Goal: Task Accomplishment & Management: Manage account settings

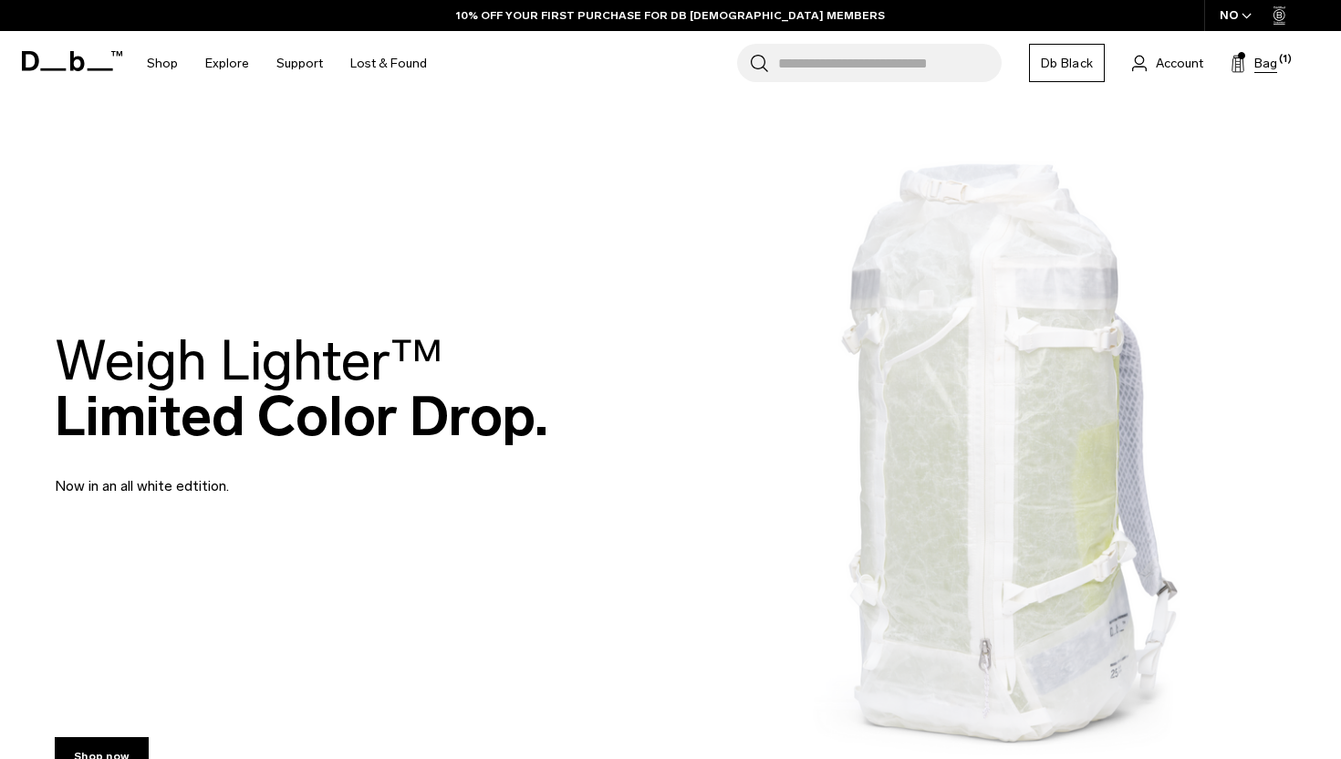
click at [1260, 58] on span "Bag" at bounding box center [1266, 63] width 23 height 19
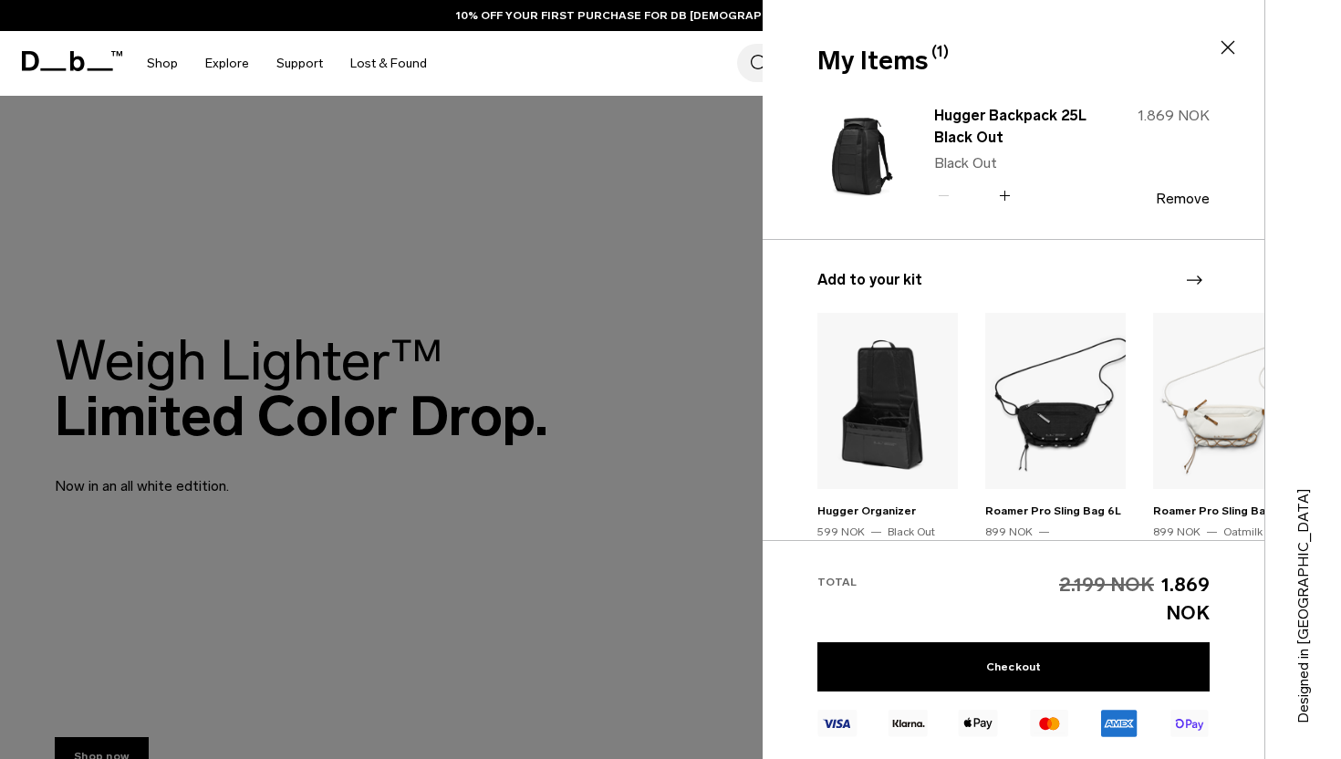
click at [727, 251] on div at bounding box center [670, 379] width 1341 height 759
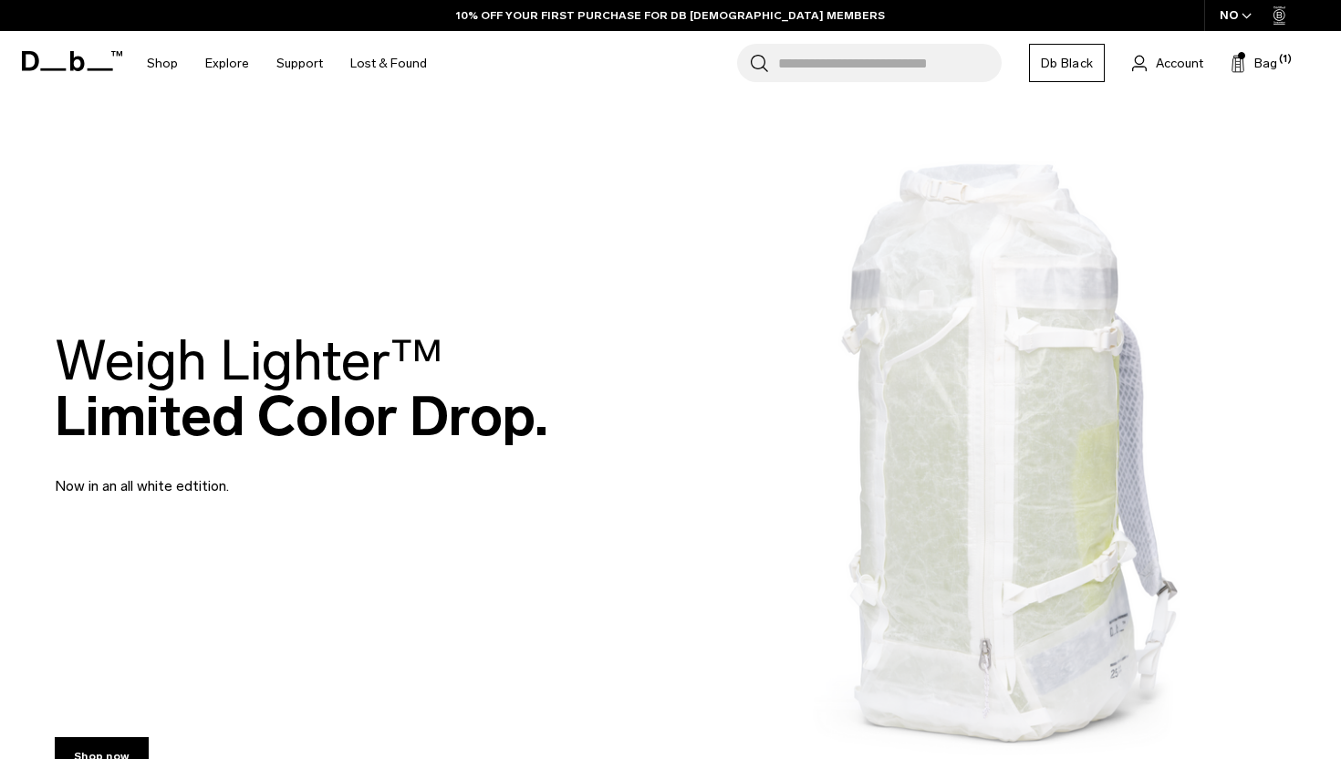
click at [1155, 57] on link "Account" at bounding box center [1167, 63] width 71 height 22
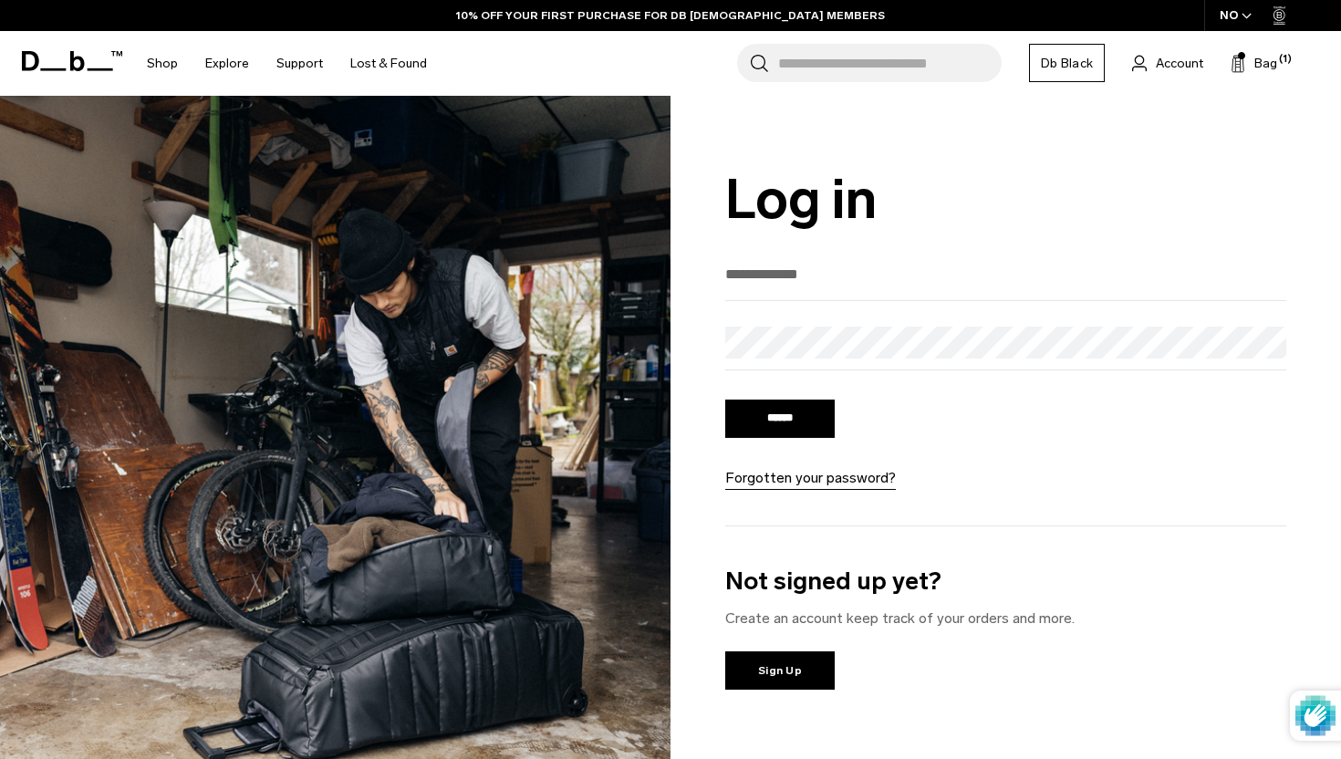
click at [880, 281] on input "email" at bounding box center [1005, 274] width 561 height 30
click at [896, 323] on form "****** Forgotten your password?" at bounding box center [1005, 374] width 561 height 230
click at [904, 264] on input "email" at bounding box center [1005, 274] width 561 height 30
type input "**********"
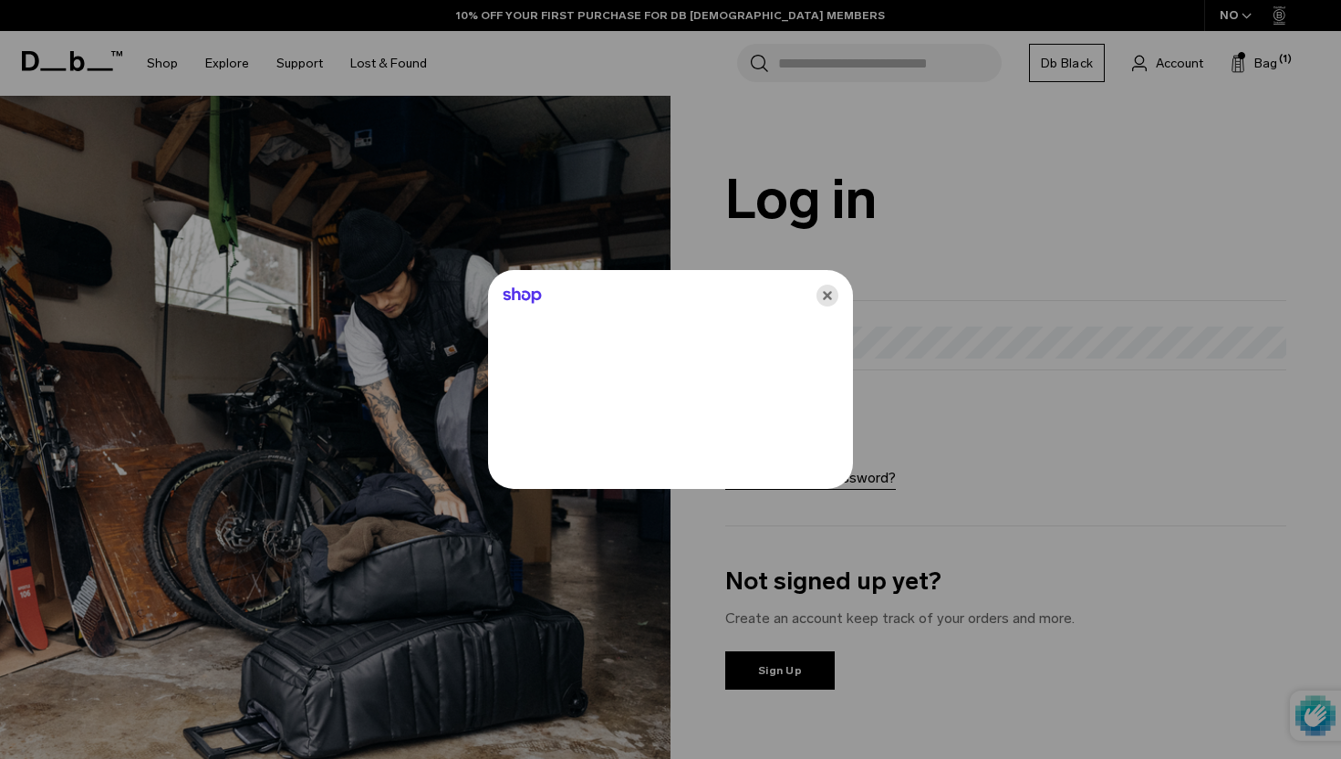
click at [828, 299] on icon "Close" at bounding box center [828, 296] width 22 height 22
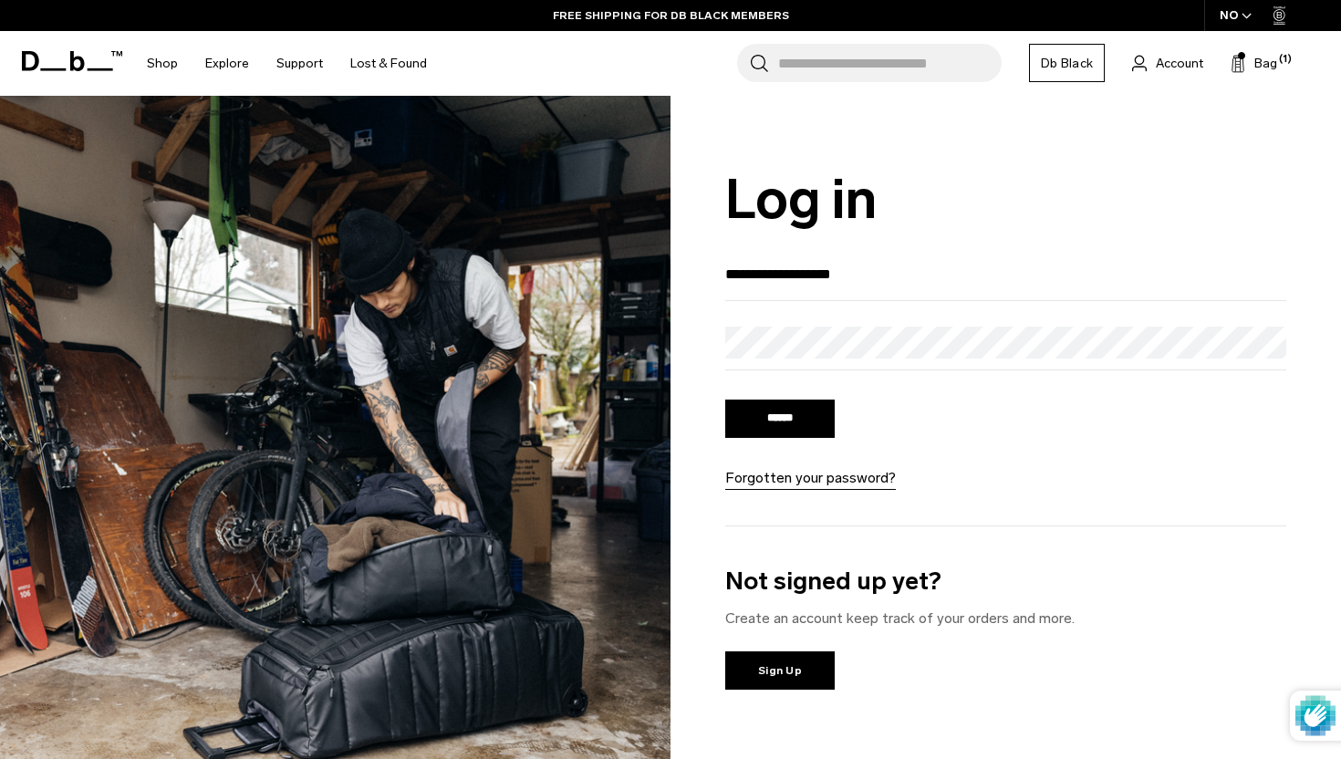
click at [725, 400] on input "******" at bounding box center [779, 419] width 109 height 38
click at [855, 278] on input "email" at bounding box center [1005, 274] width 561 height 30
click at [1176, 60] on span "Account" at bounding box center [1179, 63] width 47 height 19
type input "**********"
click at [877, 371] on div at bounding box center [670, 379] width 1341 height 759
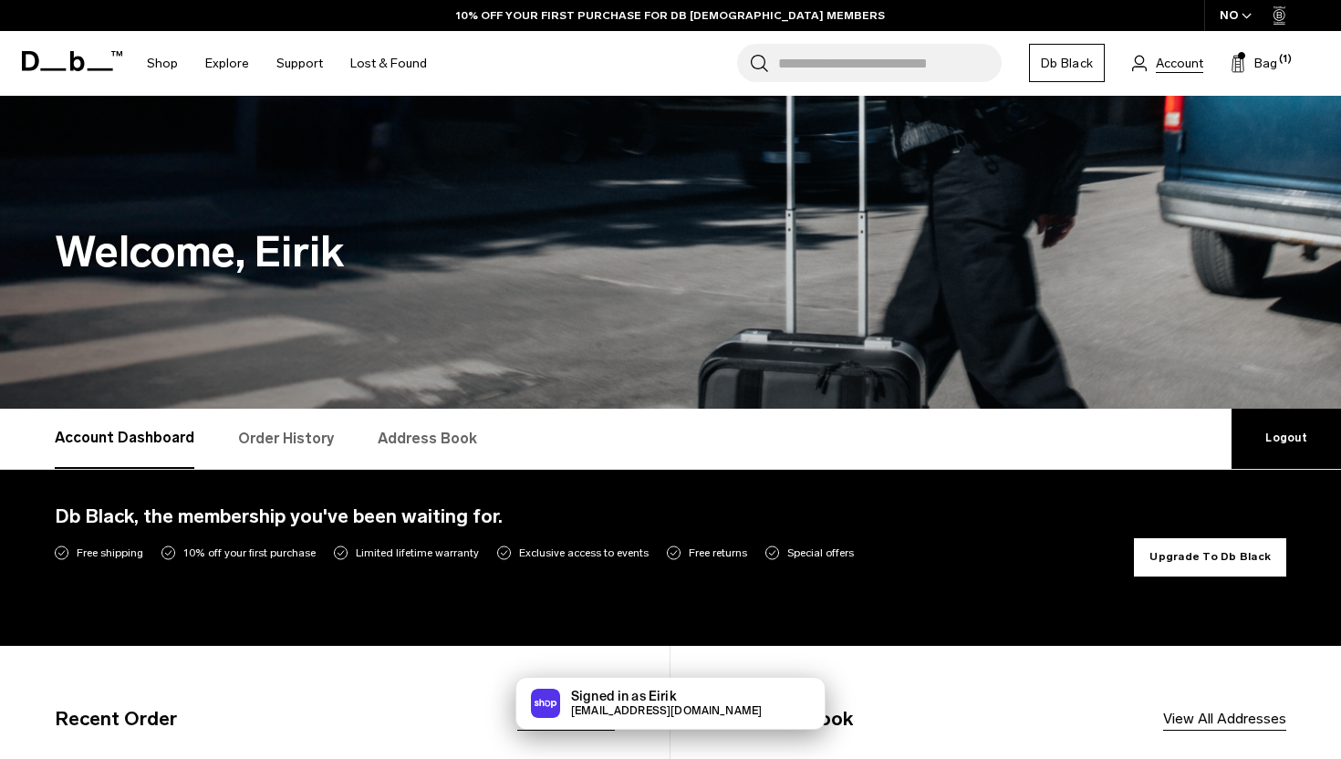
click at [1182, 58] on span "Account" at bounding box center [1179, 63] width 47 height 19
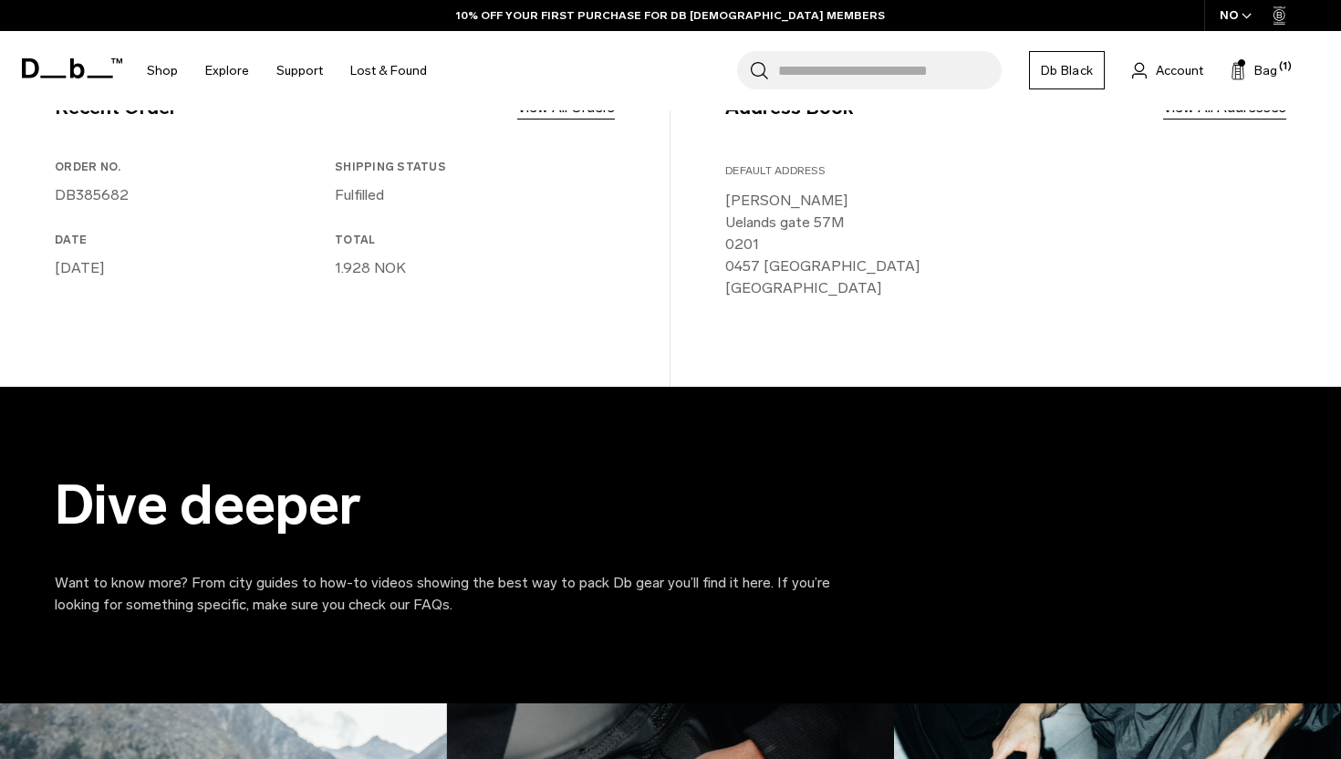
scroll to position [217, 0]
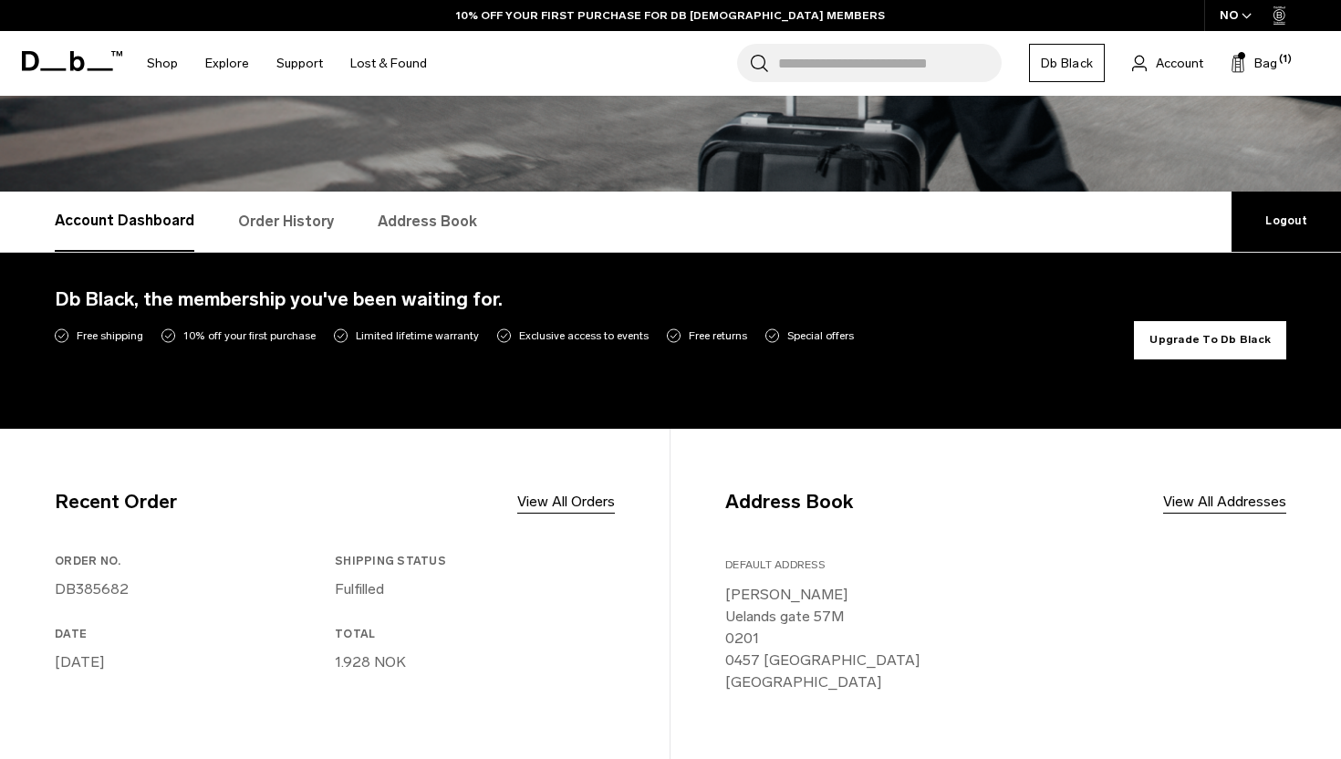
click at [257, 233] on link "Order History" at bounding box center [286, 222] width 96 height 60
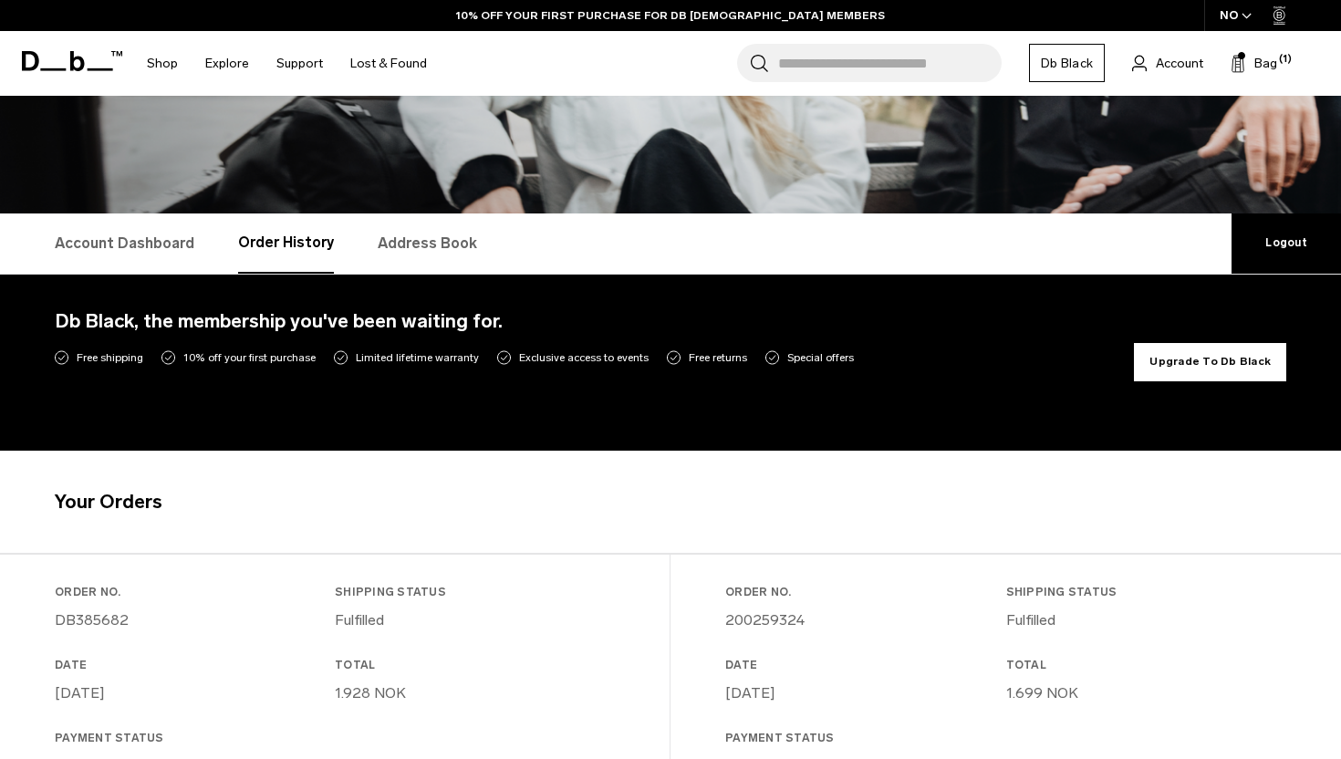
scroll to position [185, 0]
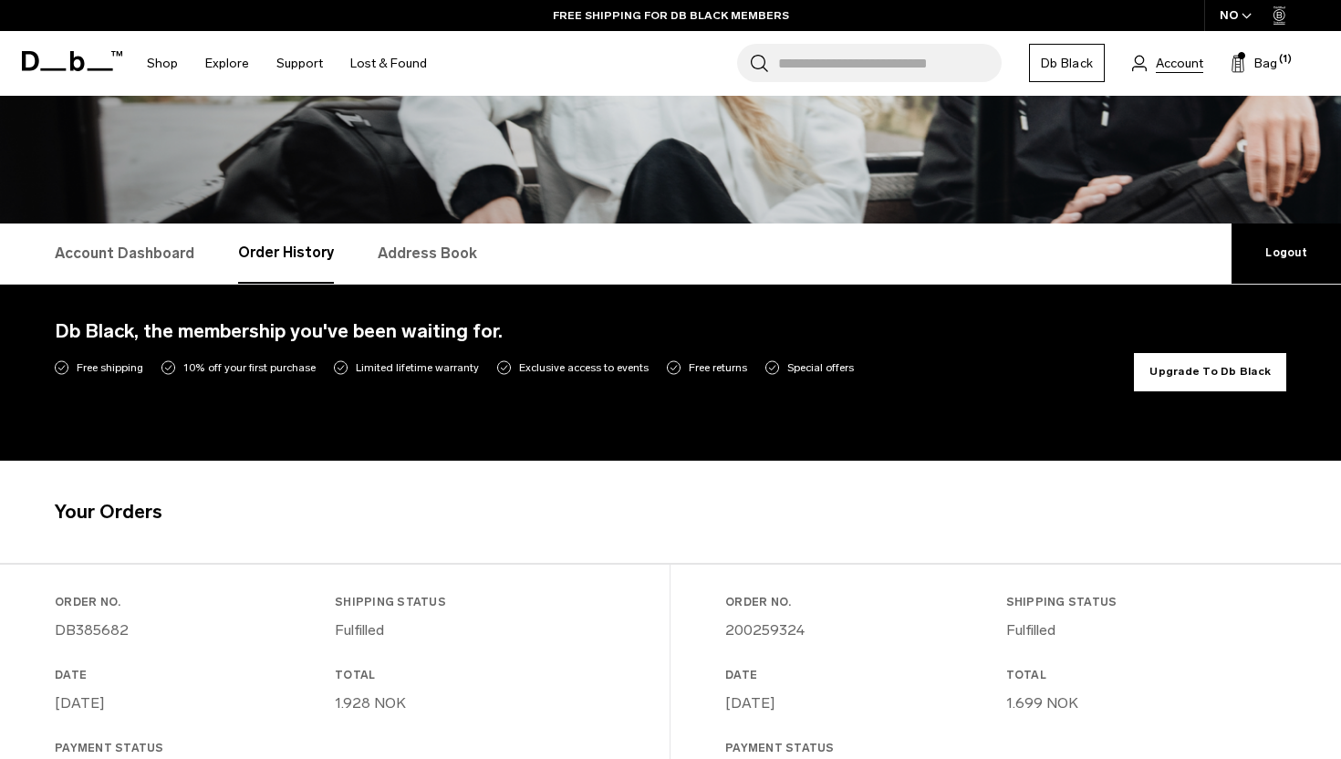
click at [1195, 62] on span "Account" at bounding box center [1179, 63] width 47 height 19
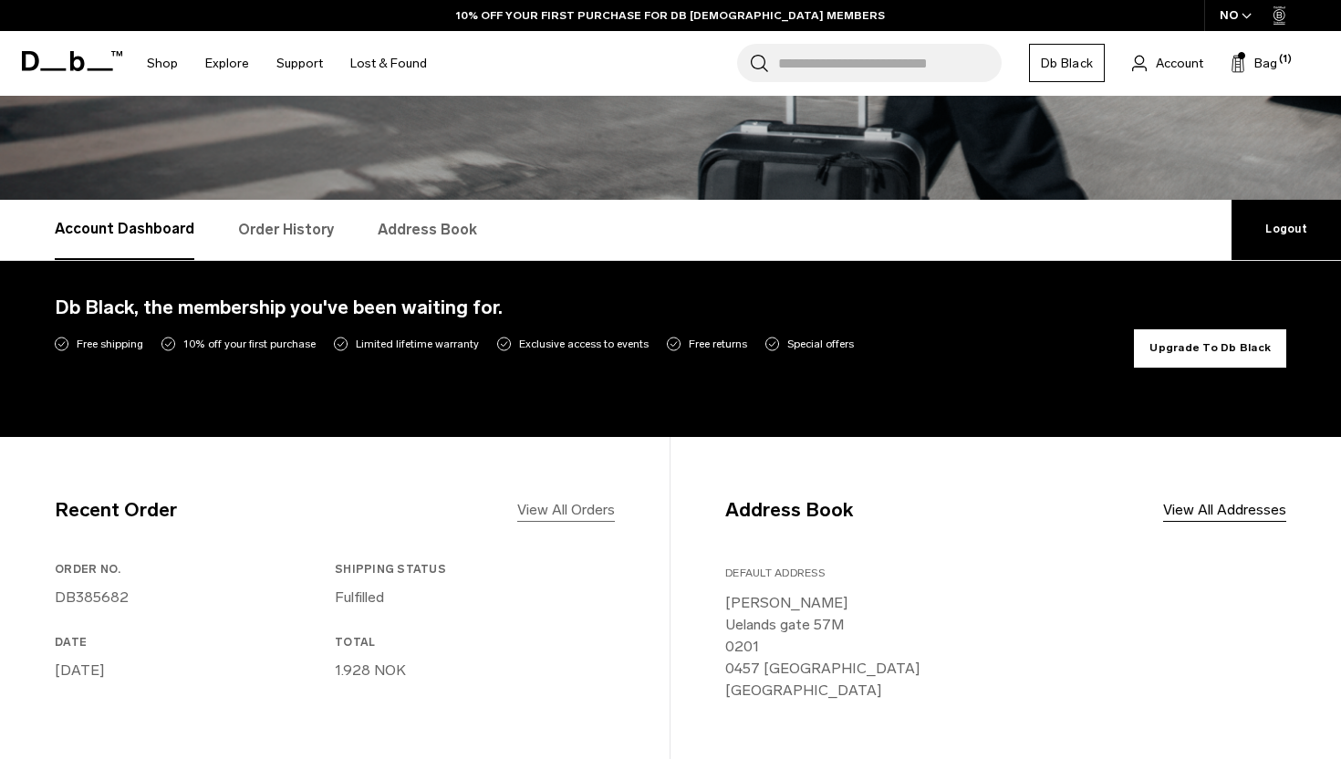
click at [547, 511] on link "View All Orders" at bounding box center [566, 510] width 98 height 22
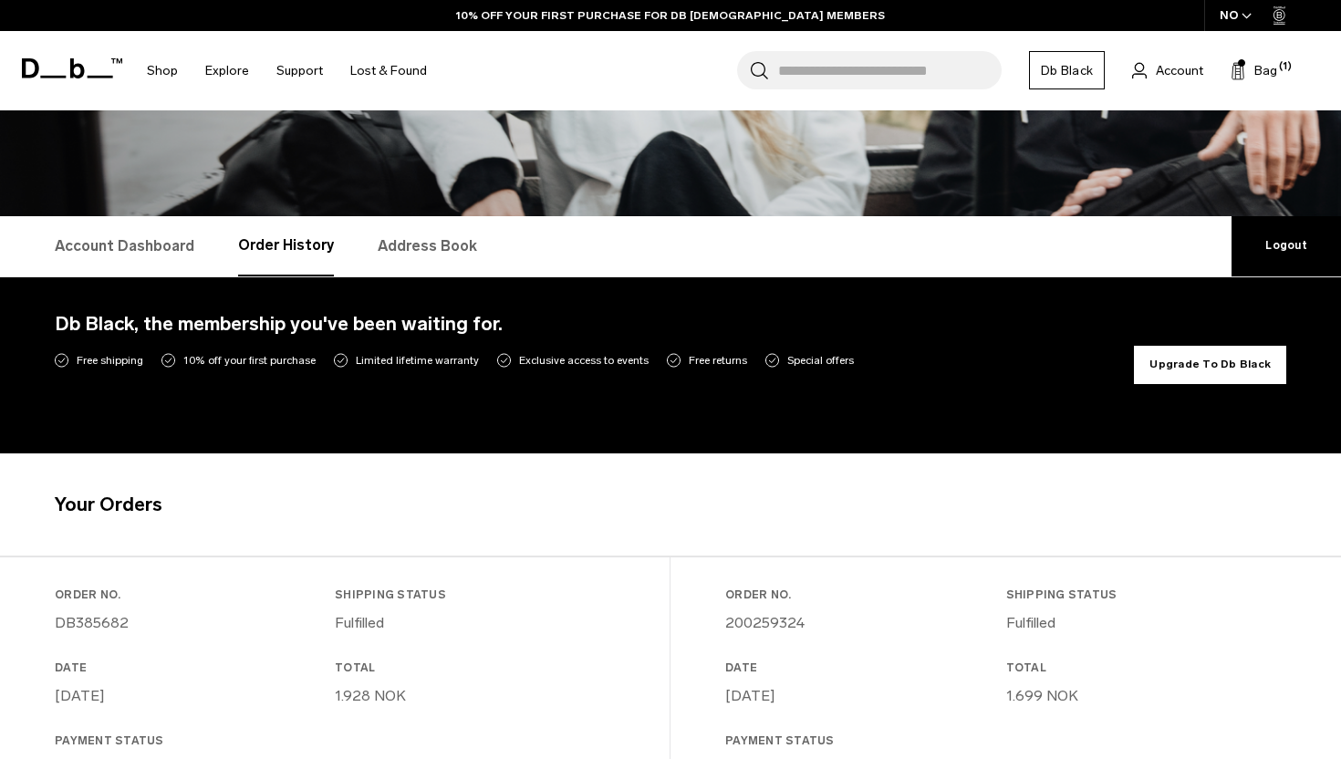
scroll to position [193, 0]
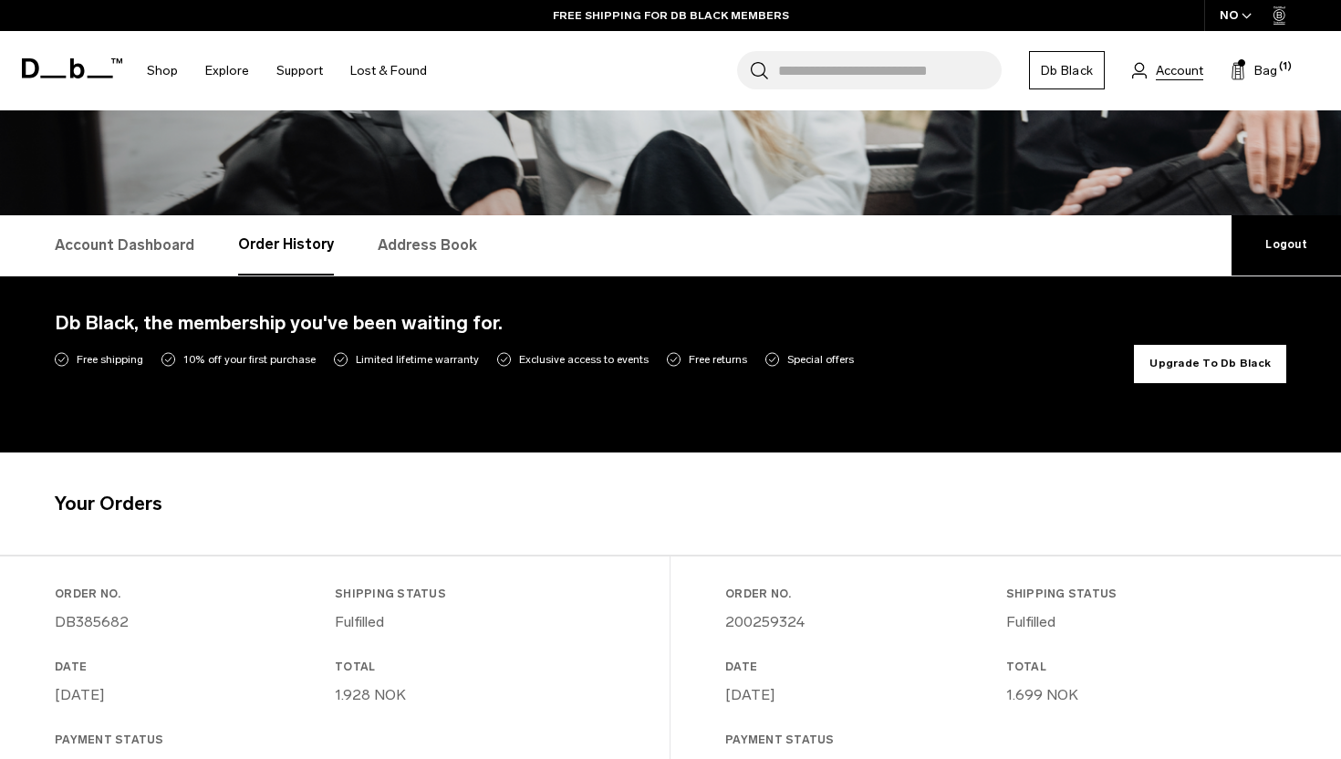
click at [1192, 69] on span "Account" at bounding box center [1179, 70] width 47 height 19
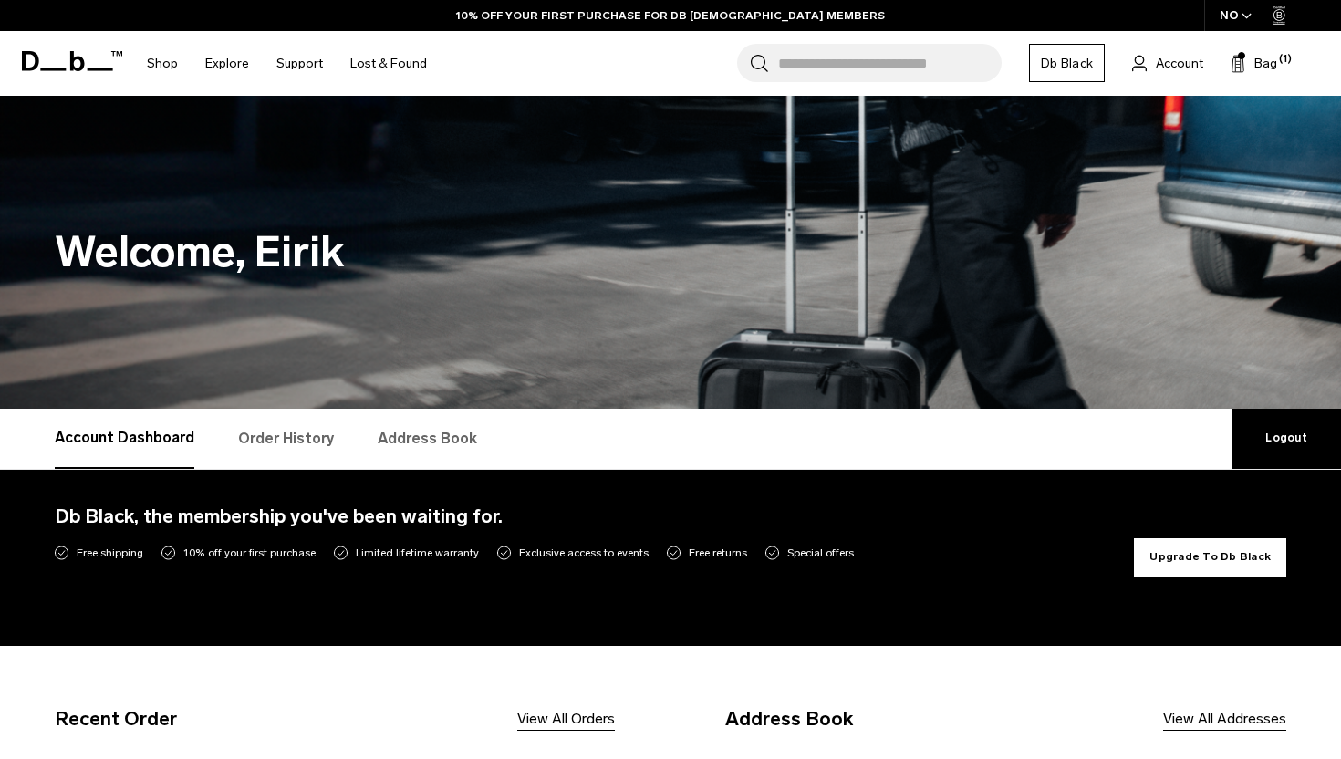
click at [1300, 438] on link "Logout" at bounding box center [1286, 439] width 109 height 60
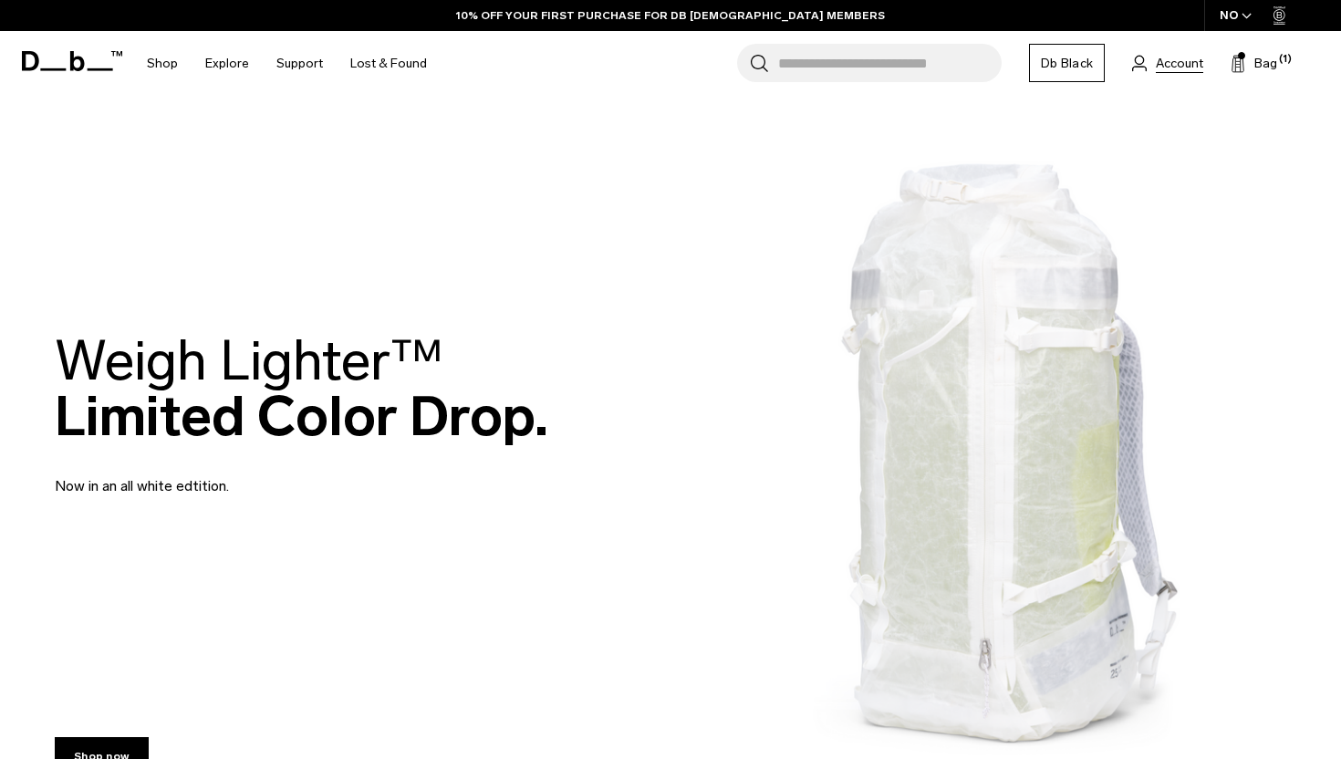
click at [1180, 60] on span "Account" at bounding box center [1179, 63] width 47 height 19
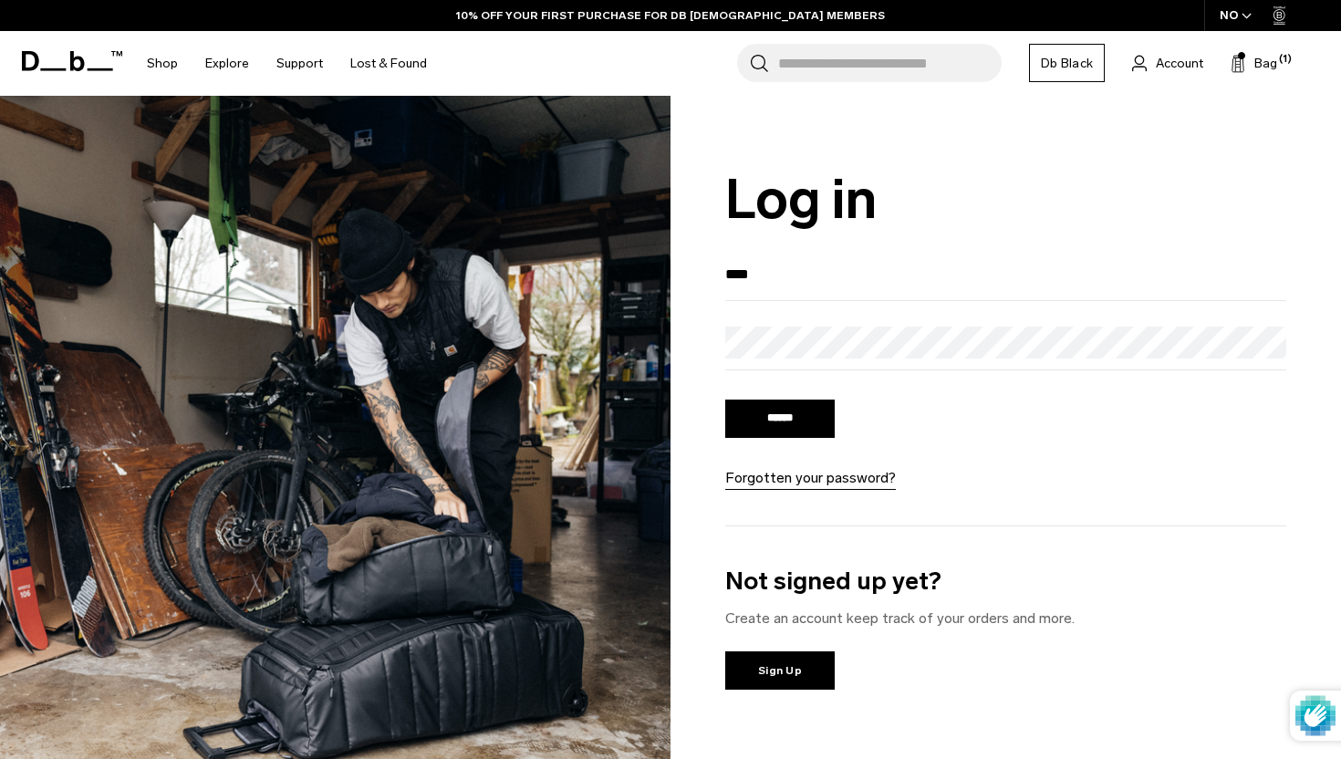
type input "**********"
click at [725, 400] on input "******" at bounding box center [779, 419] width 109 height 38
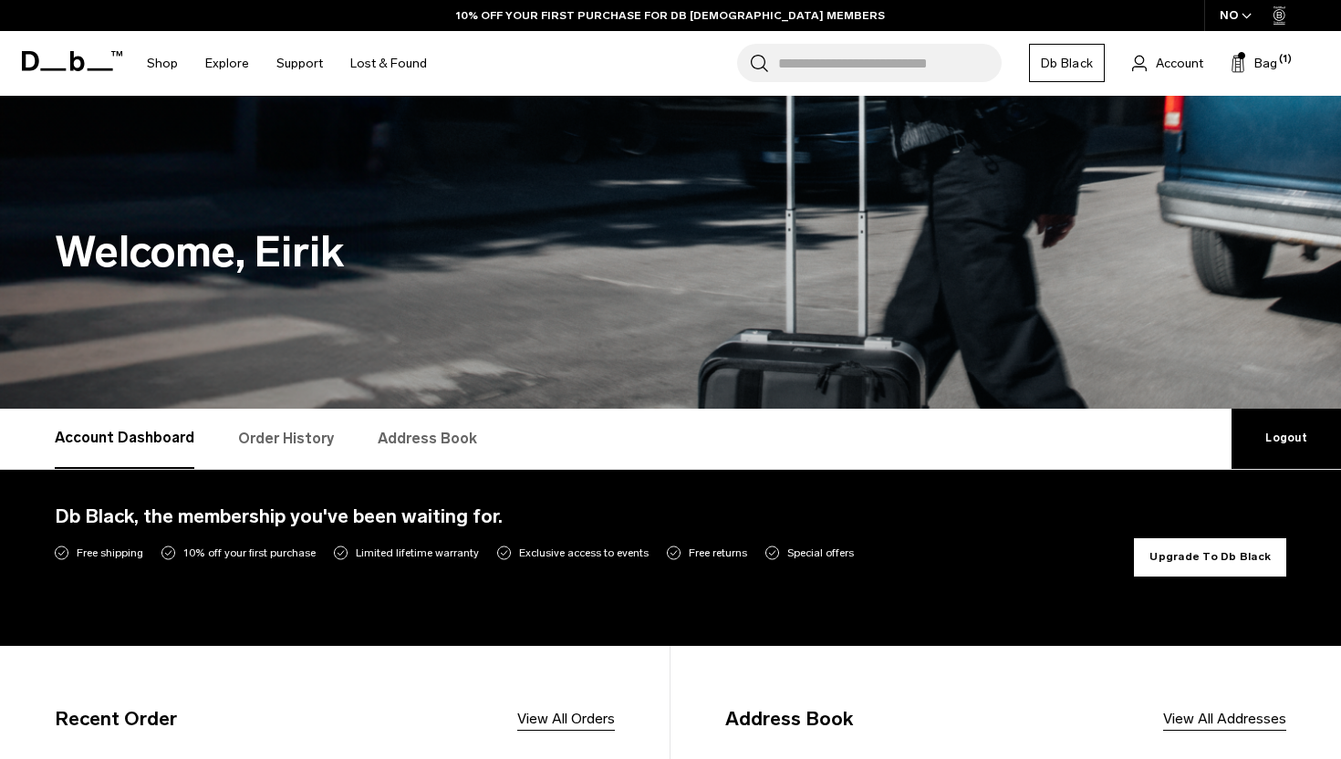
click at [300, 432] on link "Order History" at bounding box center [286, 439] width 96 height 60
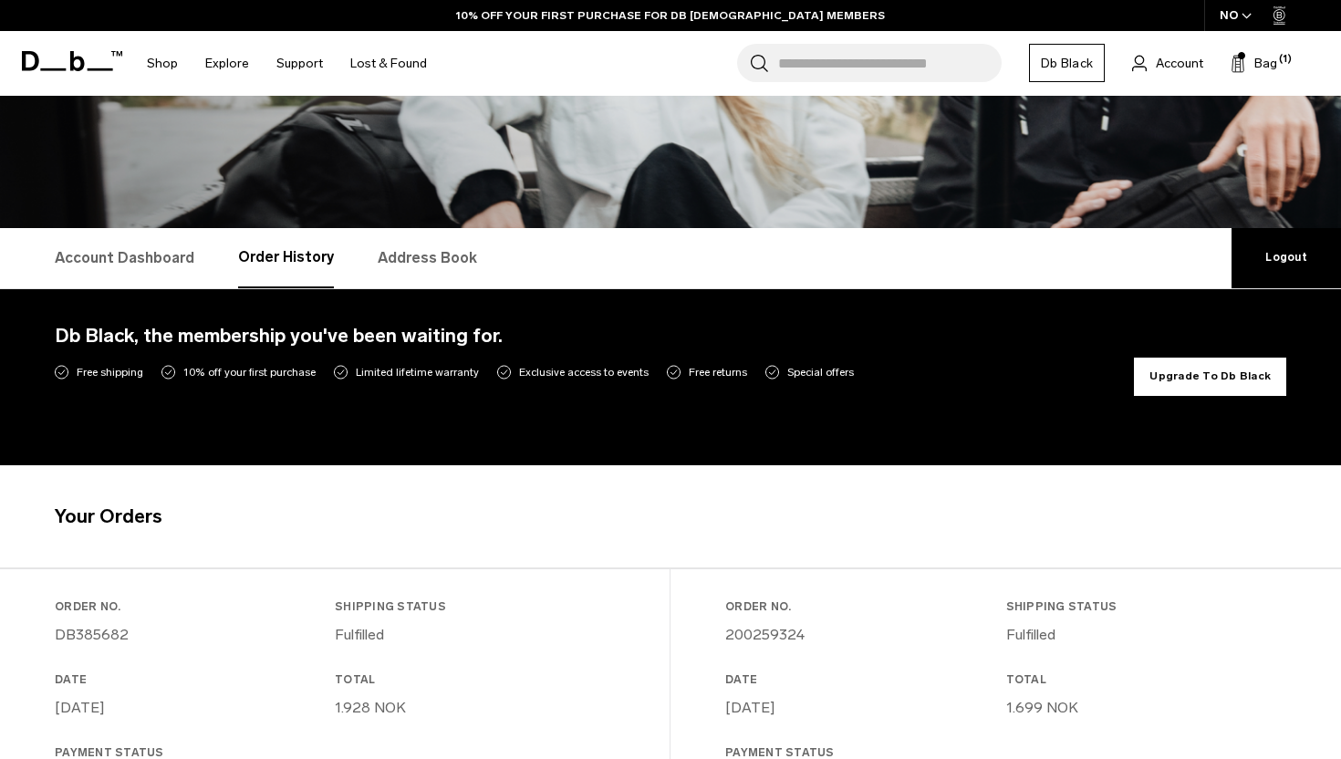
scroll to position [555, 0]
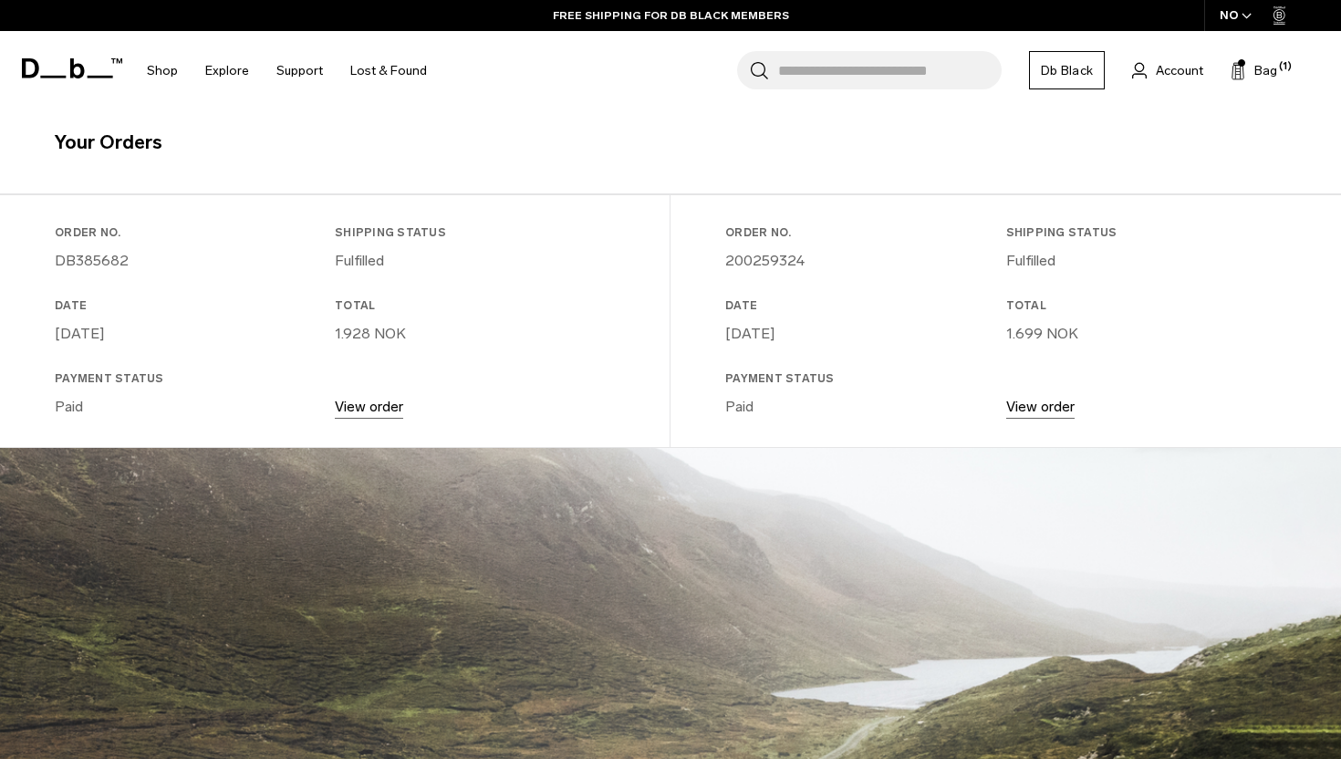
click at [369, 411] on link "View order" at bounding box center [369, 406] width 68 height 17
click at [1031, 403] on link "View order" at bounding box center [1040, 406] width 68 height 17
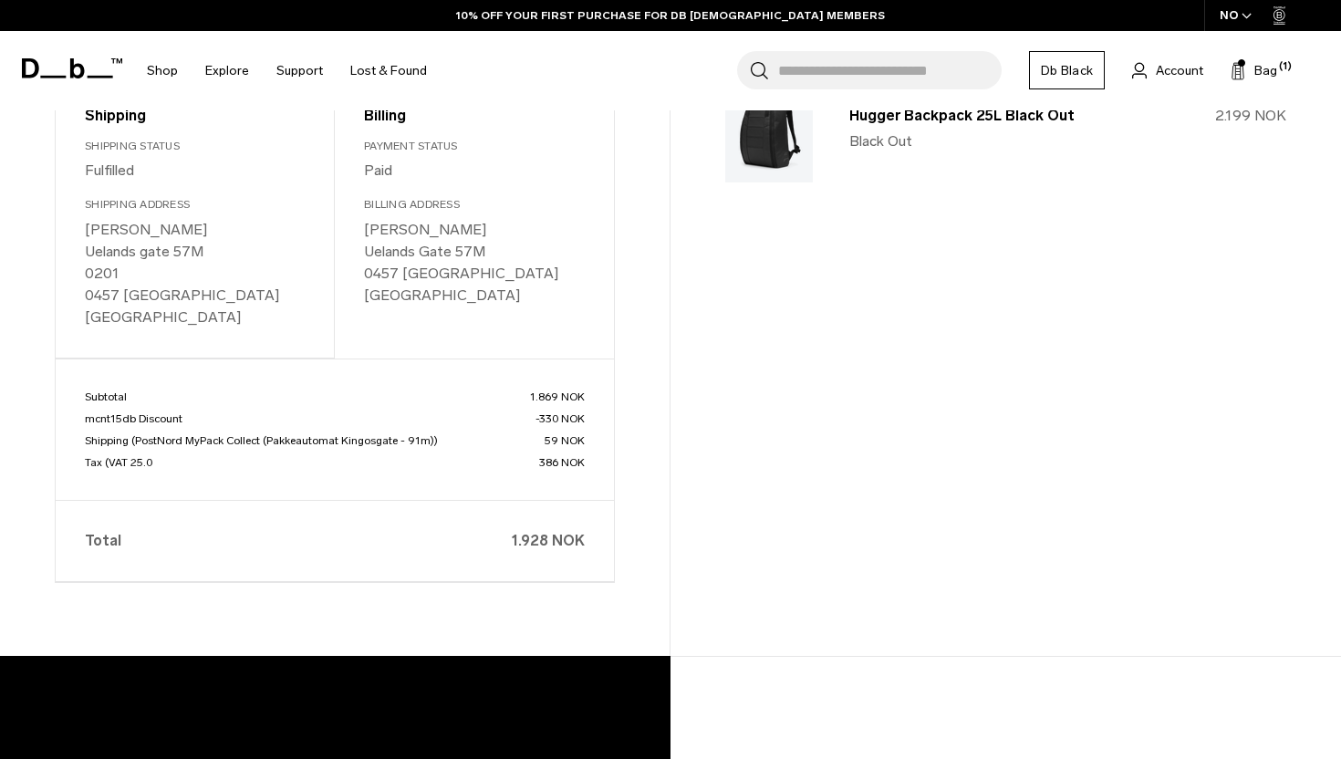
scroll to position [760, 0]
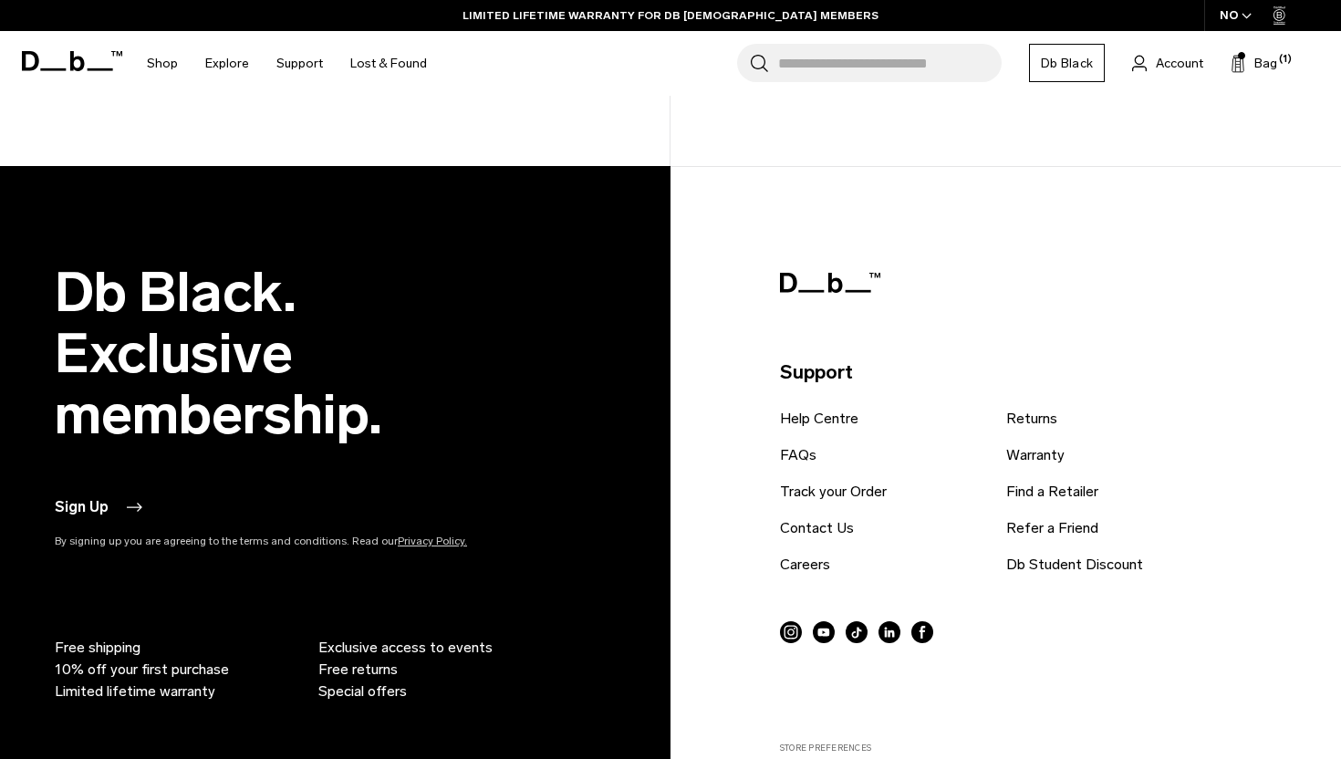
scroll to position [1128, 0]
